Goal: Find contact information: Find contact information

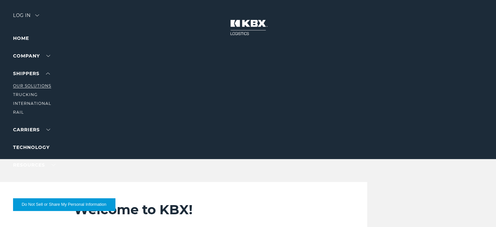
click at [32, 85] on link "Our Solutions" at bounding box center [32, 85] width 38 height 5
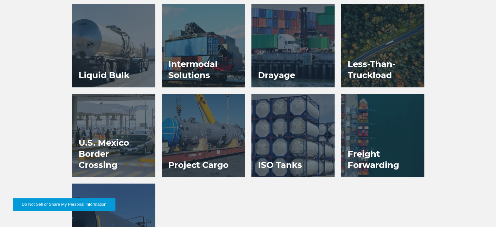
scroll to position [424, 0]
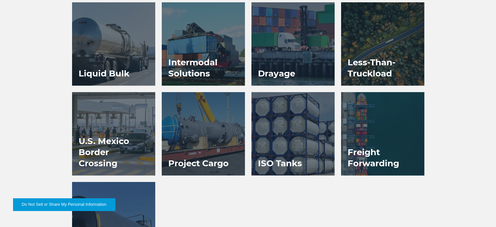
click at [387, 146] on h3 "Freight Forwarding" at bounding box center [382, 157] width 83 height 35
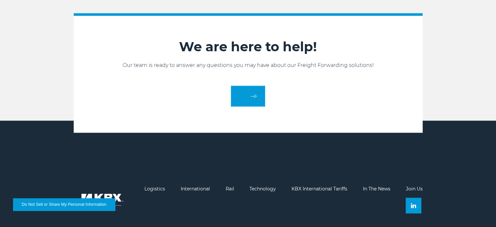
scroll to position [1120, 0]
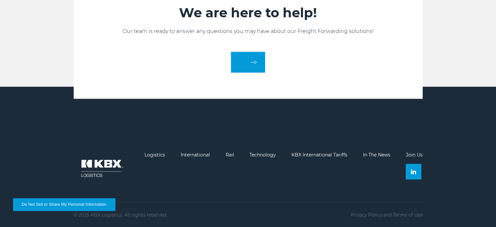
click at [413, 155] on link "Join Us" at bounding box center [414, 154] width 17 height 6
click at [311, 156] on link "KBX International Tariffs" at bounding box center [320, 154] width 56 height 6
click at [193, 154] on link "International" at bounding box center [195, 154] width 29 height 6
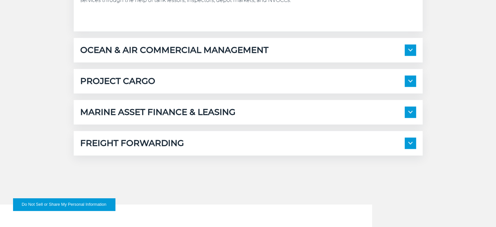
scroll to position [490, 0]
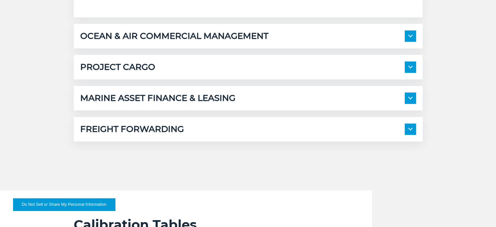
click at [246, 131] on div "FREIGHT FORWARDING" at bounding box center [248, 128] width 336 height 11
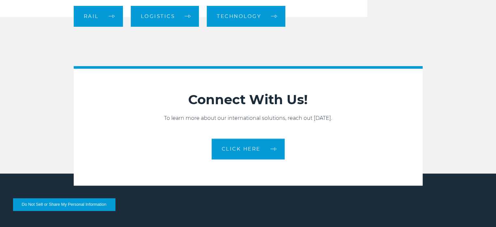
scroll to position [1077, 0]
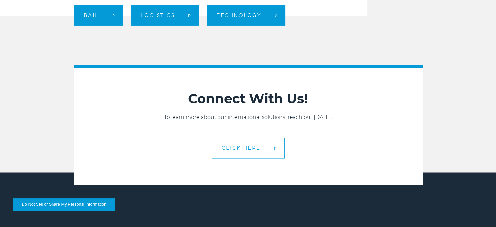
click at [234, 144] on link "CLICK HERE" at bounding box center [248, 147] width 73 height 21
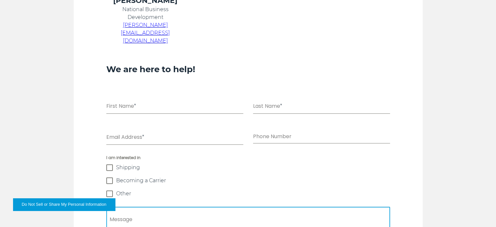
scroll to position [389, 0]
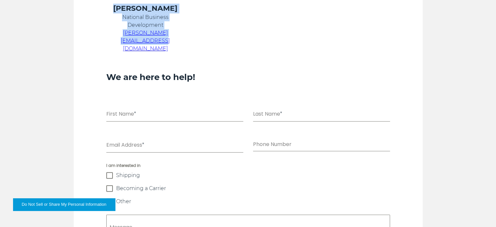
drag, startPoint x: 189, startPoint y: 34, endPoint x: 119, endPoint y: 10, distance: 73.5
click at [119, 10] on td "Chris Kein National Business Development chris.kein@kbxlogistics.com" at bounding box center [145, 32] width 95 height 57
copy td "Chris Kein National Business Development chris.kein@kbxlogistics.com"
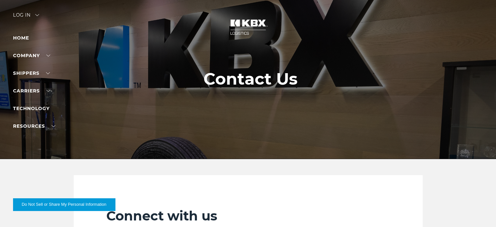
scroll to position [0, 0]
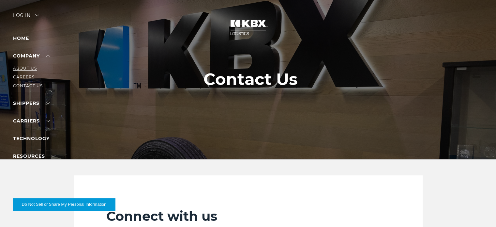
click at [26, 66] on link "About Us" at bounding box center [25, 68] width 24 height 5
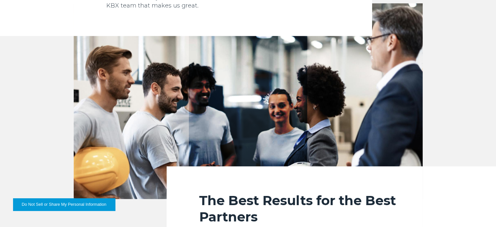
scroll to position [816, 0]
